Goal: Communication & Community: Answer question/provide support

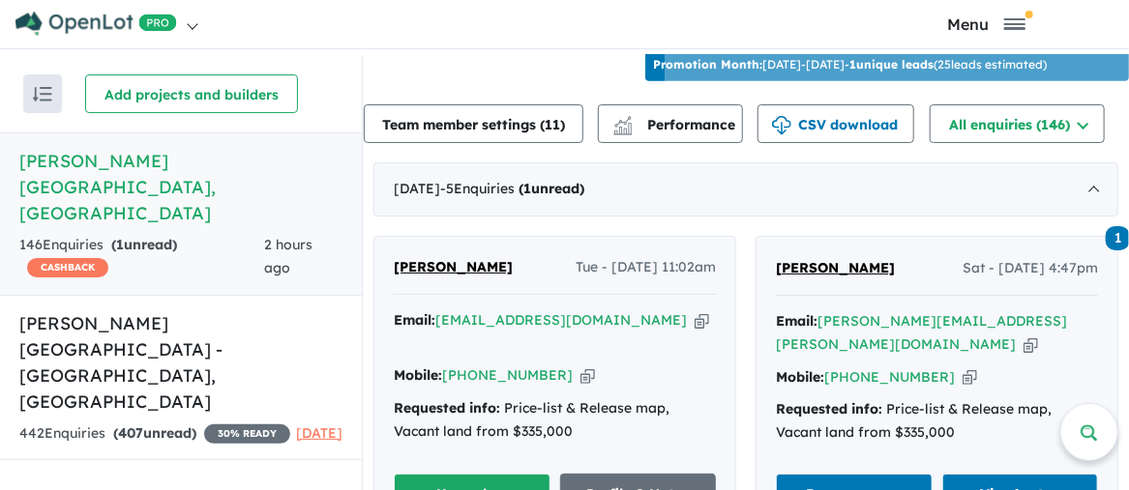
scroll to position [677, 0]
click at [630, 474] on link "Profile & Notes" at bounding box center [638, 495] width 157 height 42
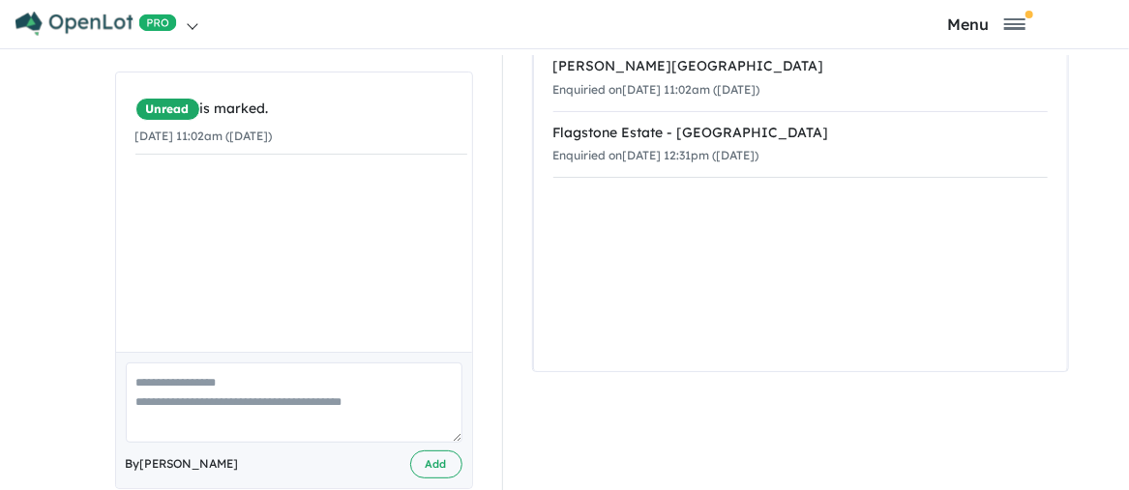
scroll to position [385, 0]
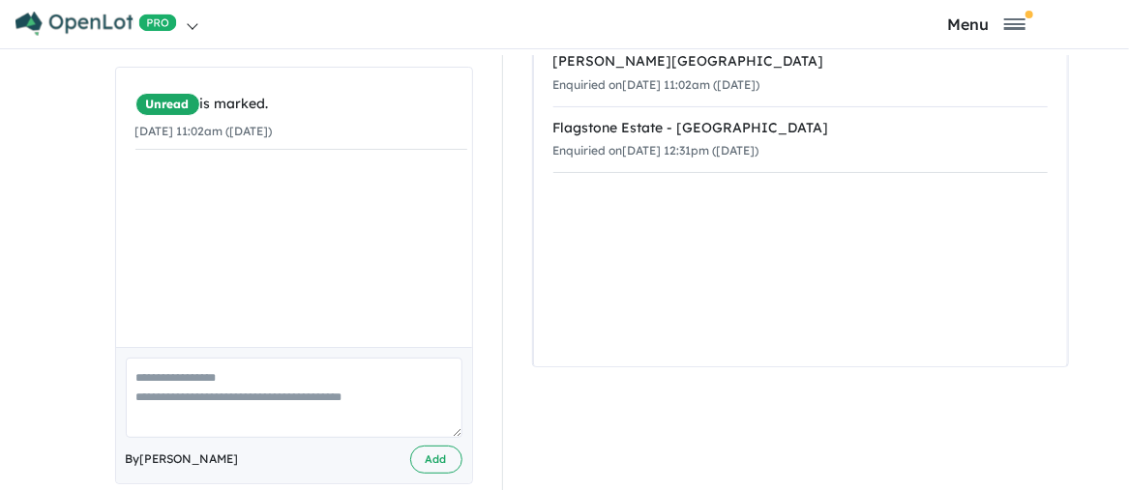
click at [147, 358] on textarea at bounding box center [294, 398] width 337 height 80
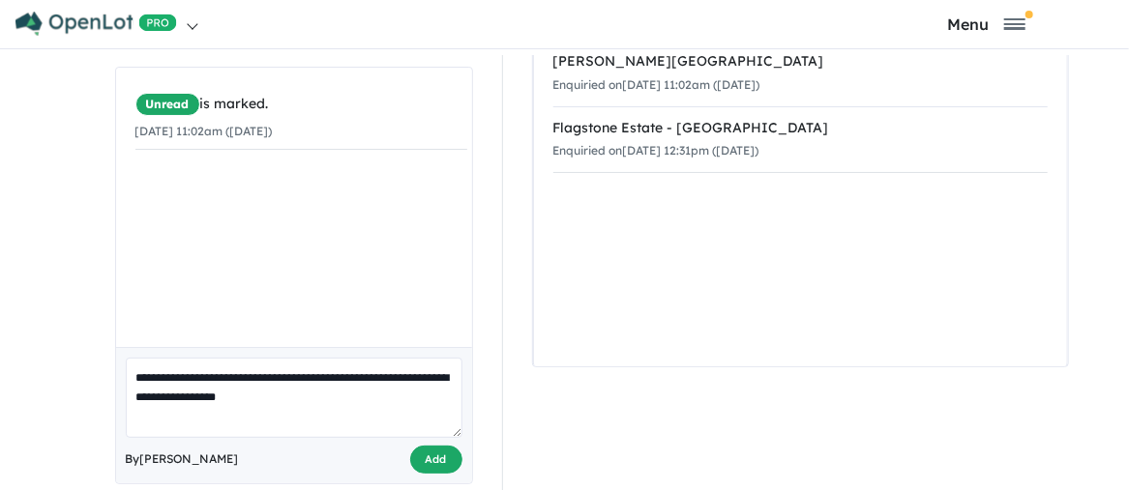
type textarea "**********"
click at [433, 446] on button "Add" at bounding box center [436, 460] width 52 height 28
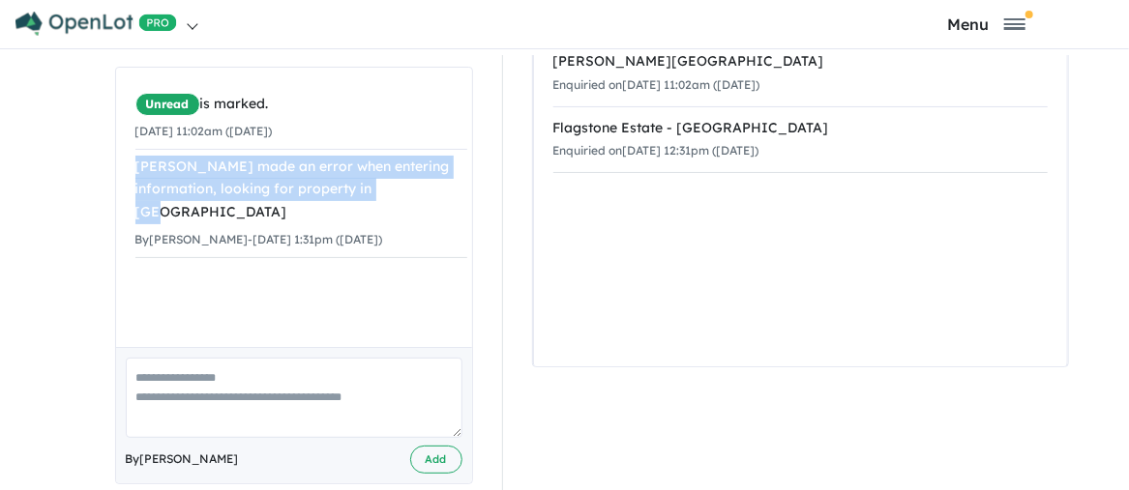
drag, startPoint x: 129, startPoint y: 138, endPoint x: 447, endPoint y: 167, distance: 319.5
click at [447, 167] on div "Unread is marked. 09/09/2025 11:02am (Tuesday) Ishita made an error when enteri…" at bounding box center [301, 173] width 370 height 210
copy div "Ishita made an error when entering information, looking for property in Queensl…"
